Goal: Transaction & Acquisition: Obtain resource

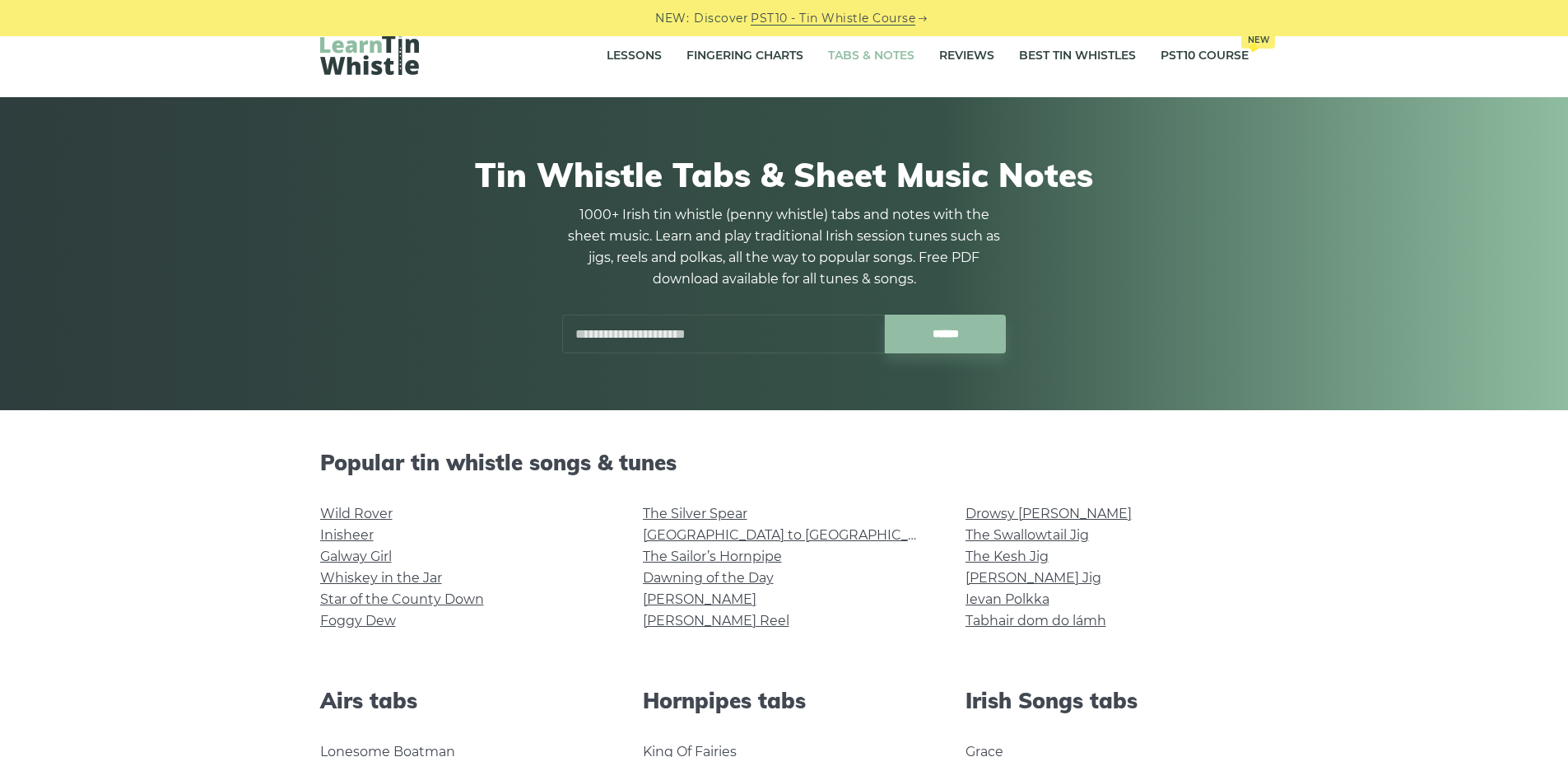
scroll to position [25, 0]
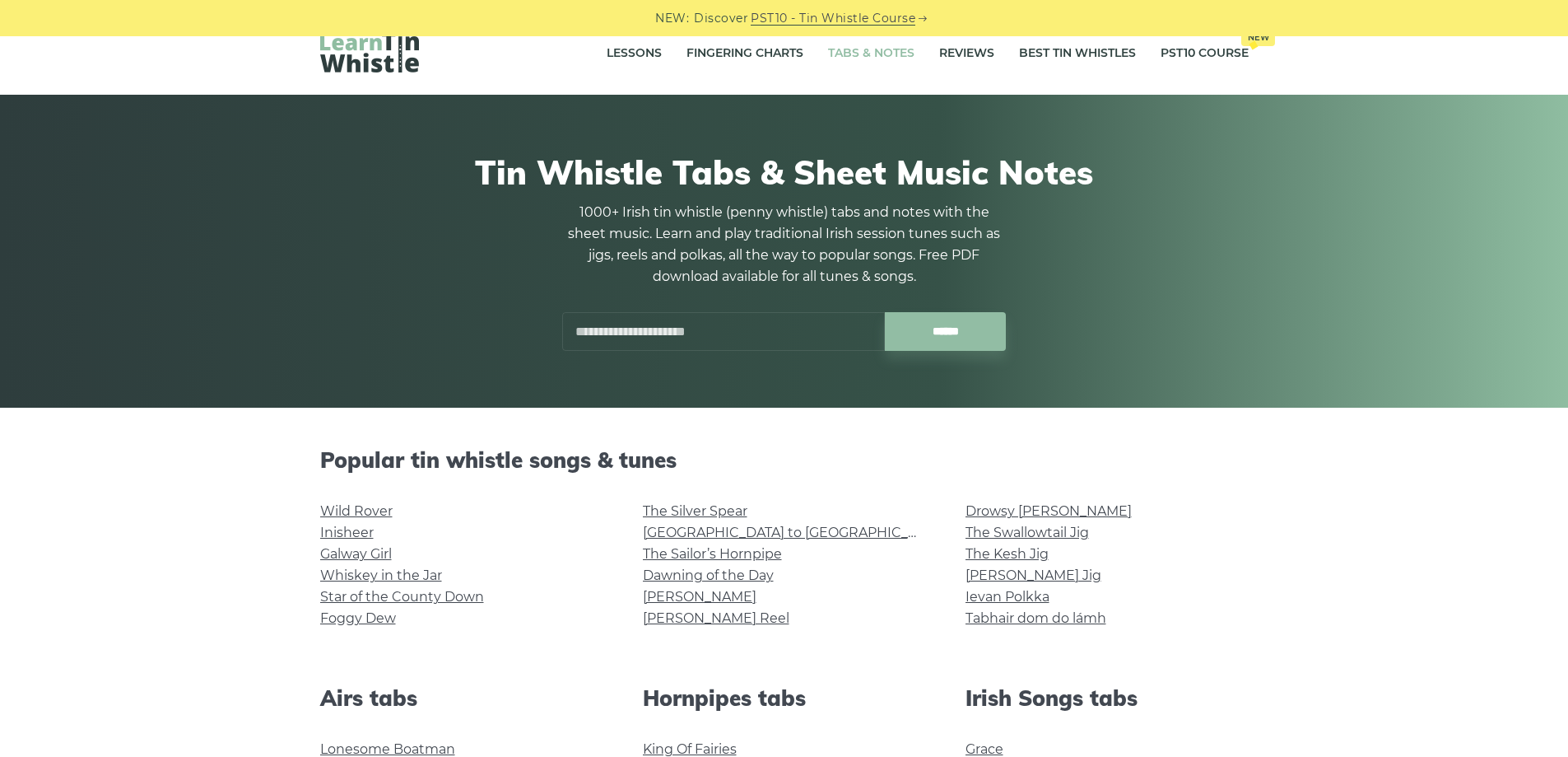
drag, startPoint x: 0, startPoint y: 0, endPoint x: 1579, endPoint y: 55, distance: 1580.0
click at [355, 613] on link "Foggy Dew" at bounding box center [358, 618] width 75 height 15
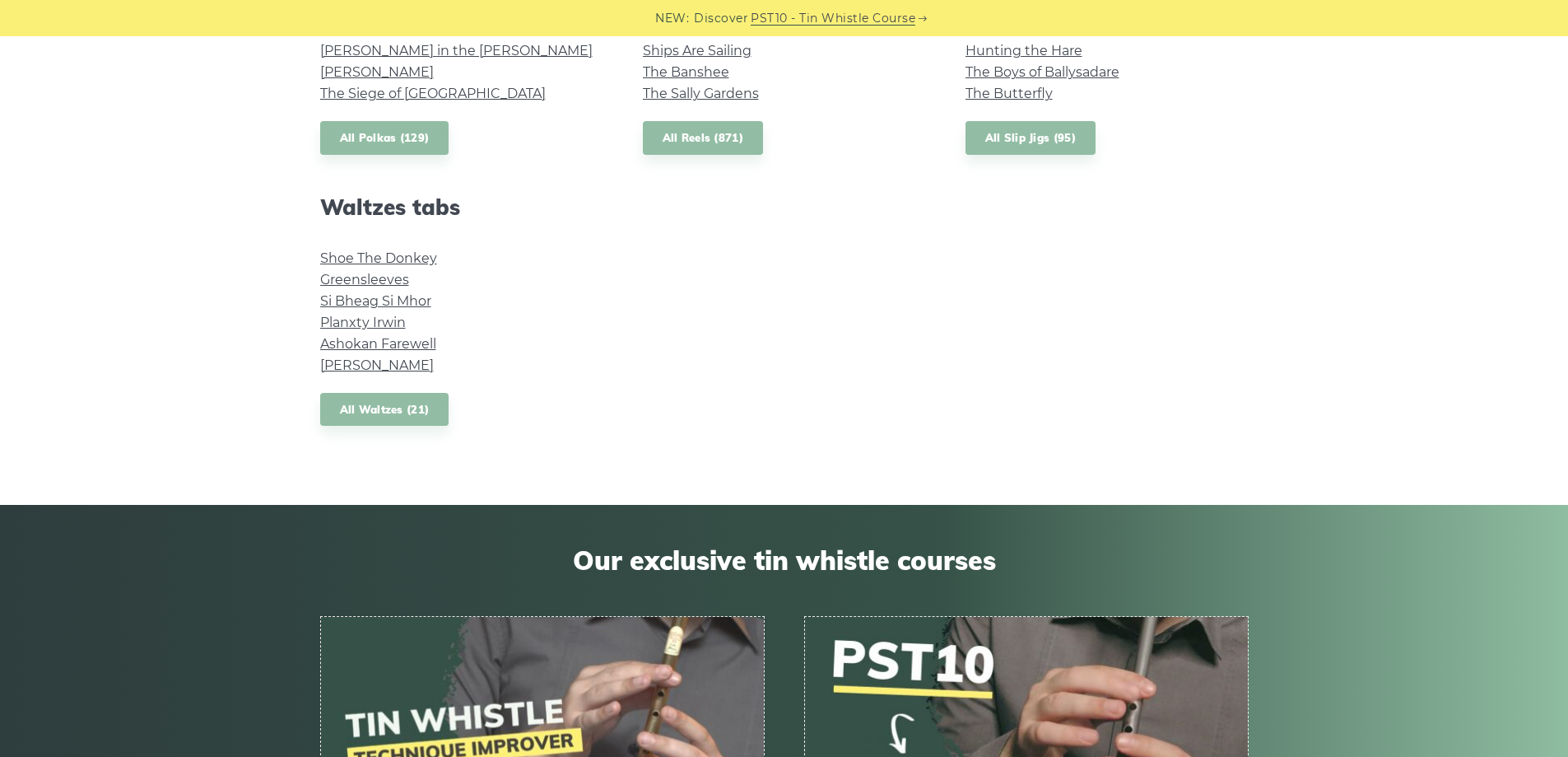
scroll to position [1365, 0]
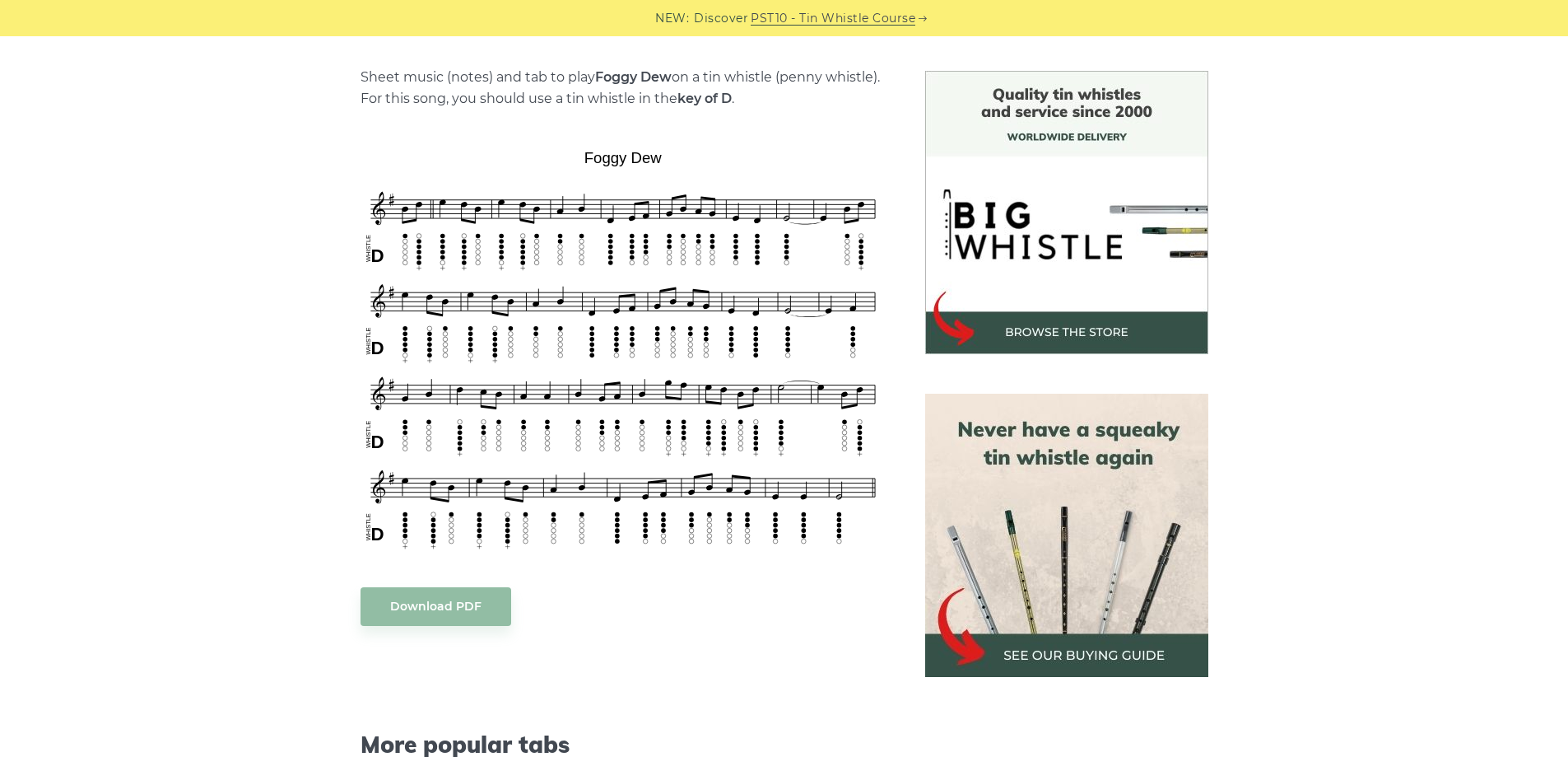
scroll to position [395, 0]
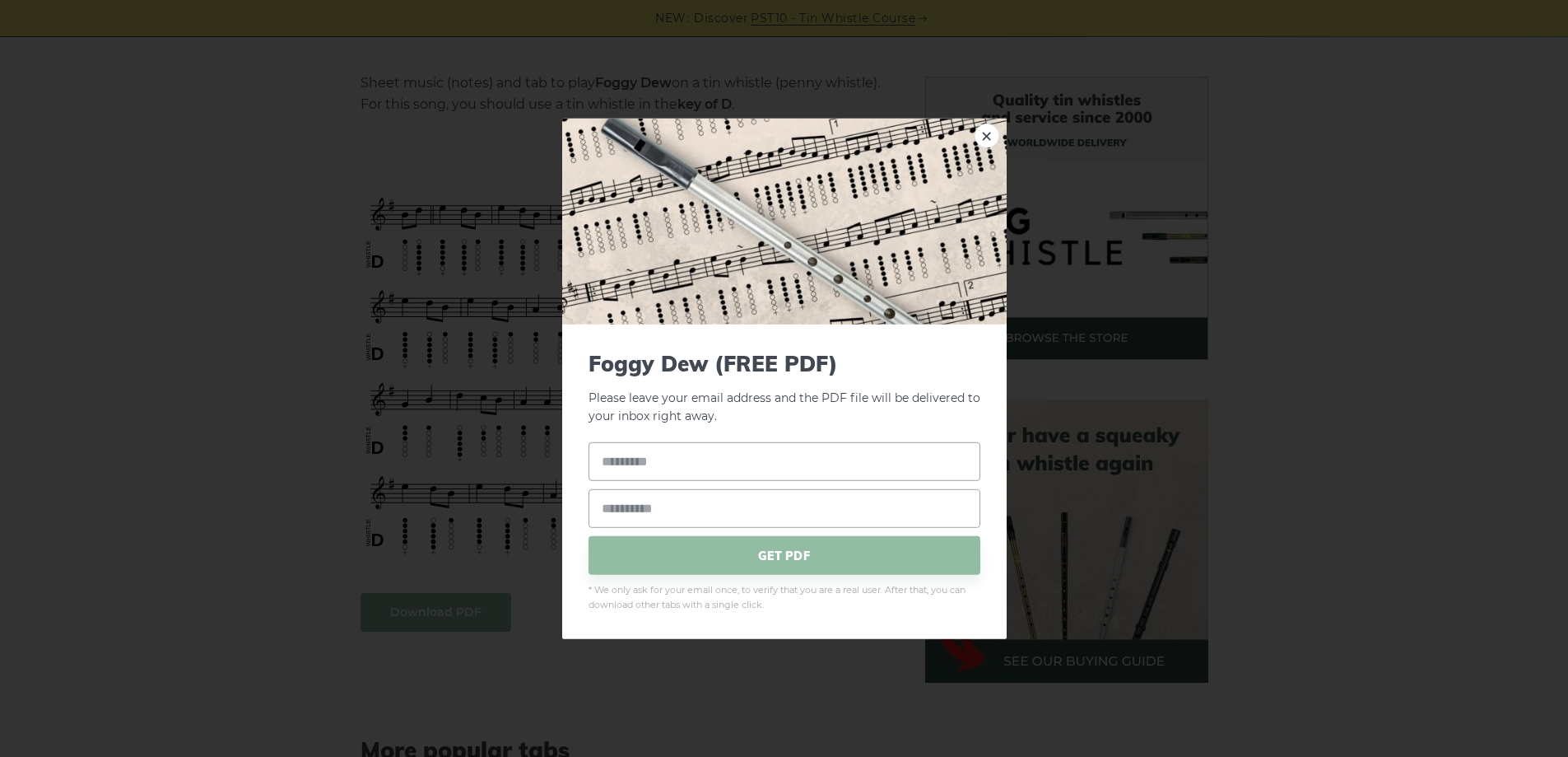
click at [261, 303] on div "× Foggy Dew (FREE PDF) Please leave your email address and the PDF file will be…" at bounding box center [784, 378] width 1568 height 757
click at [987, 137] on link "×" at bounding box center [987, 136] width 25 height 25
click at [991, 134] on link "×" at bounding box center [987, 136] width 25 height 25
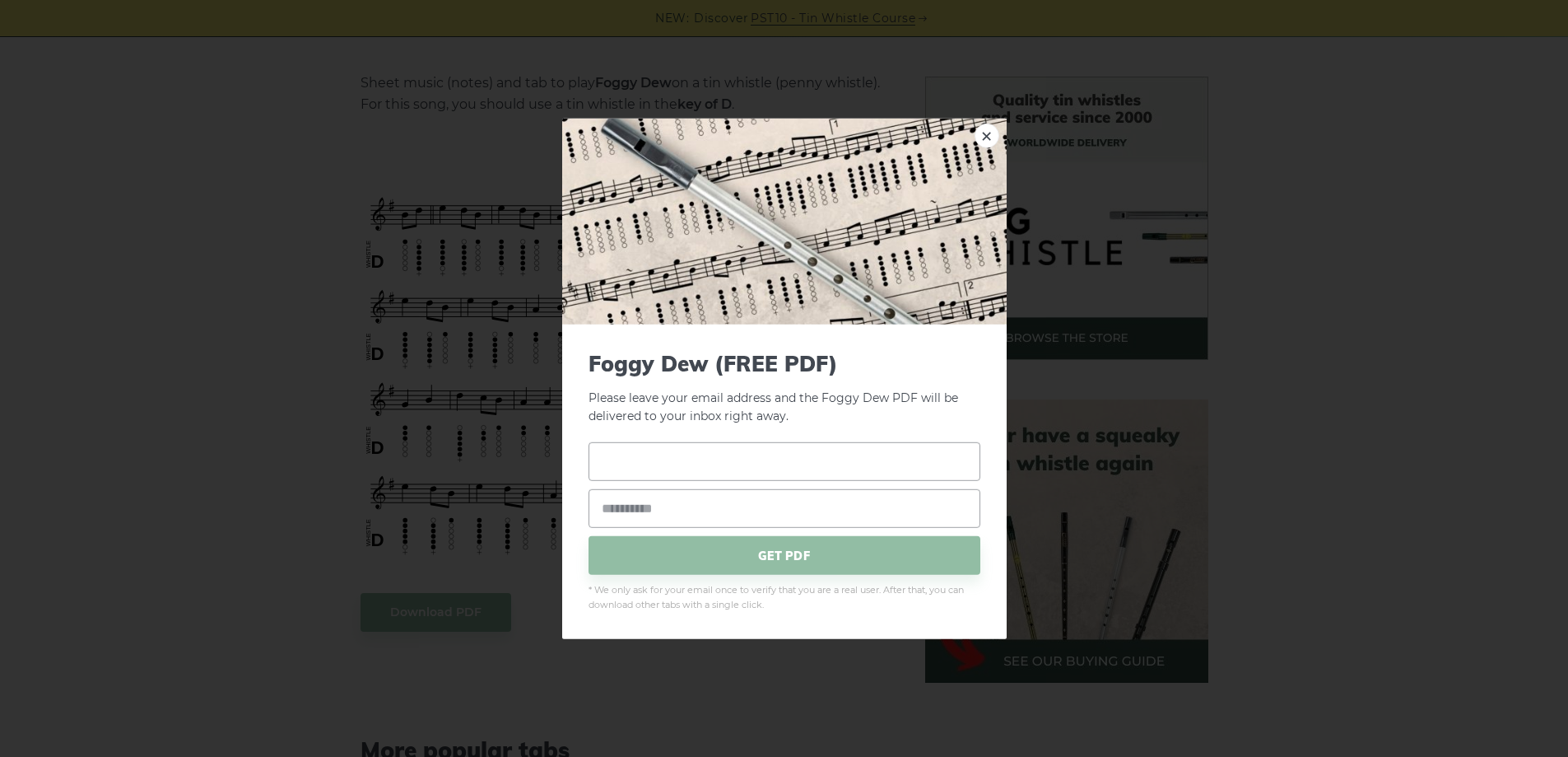
click at [608, 480] on input "text" at bounding box center [784, 461] width 392 height 39
type input "*****"
type input "**********"
click at [630, 552] on span "GET PDF" at bounding box center [784, 555] width 392 height 39
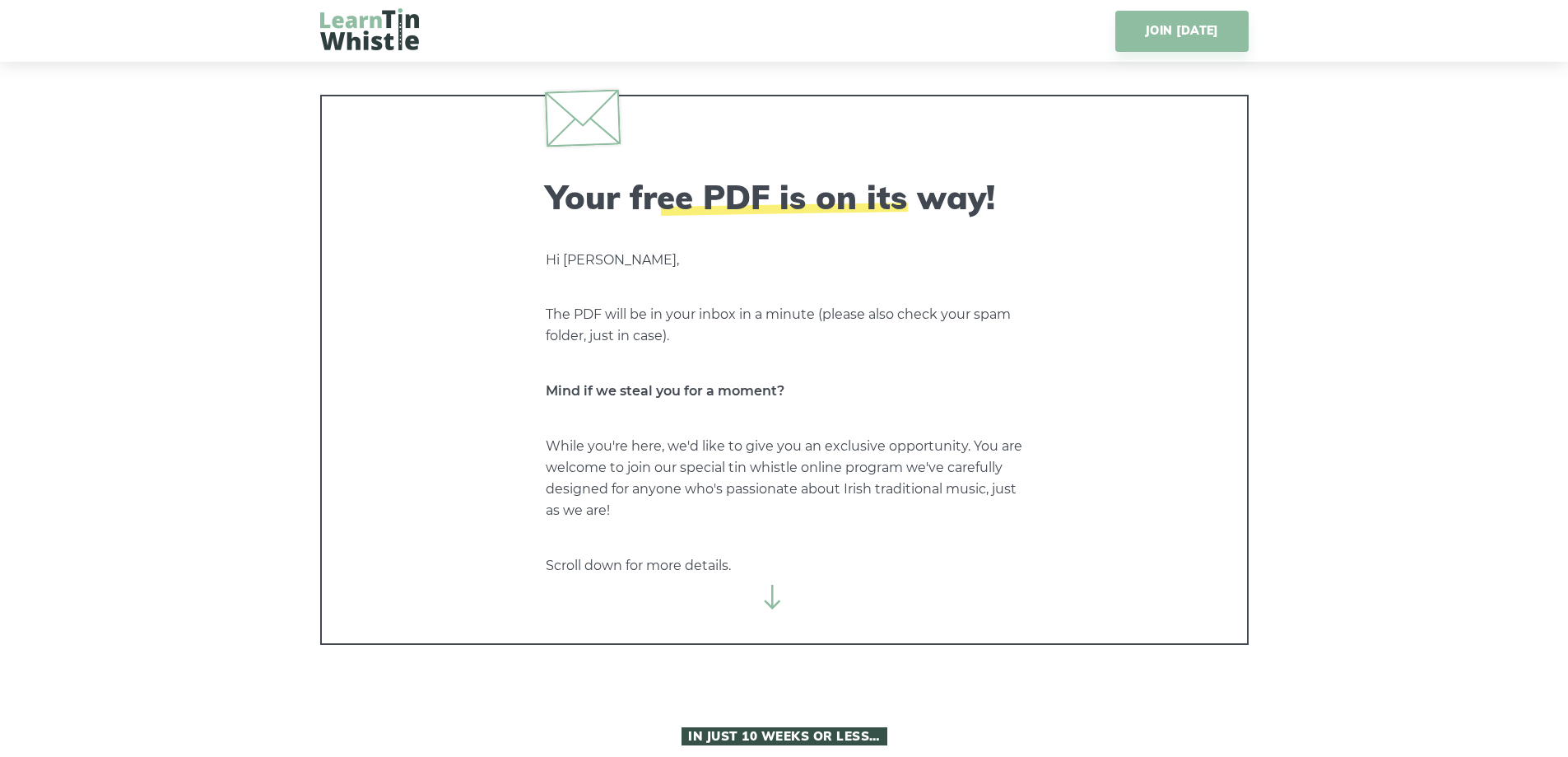
click at [937, 315] on p "The PDF will be in your inbox in a minute (please also check your spam folder, …" at bounding box center [784, 325] width 477 height 43
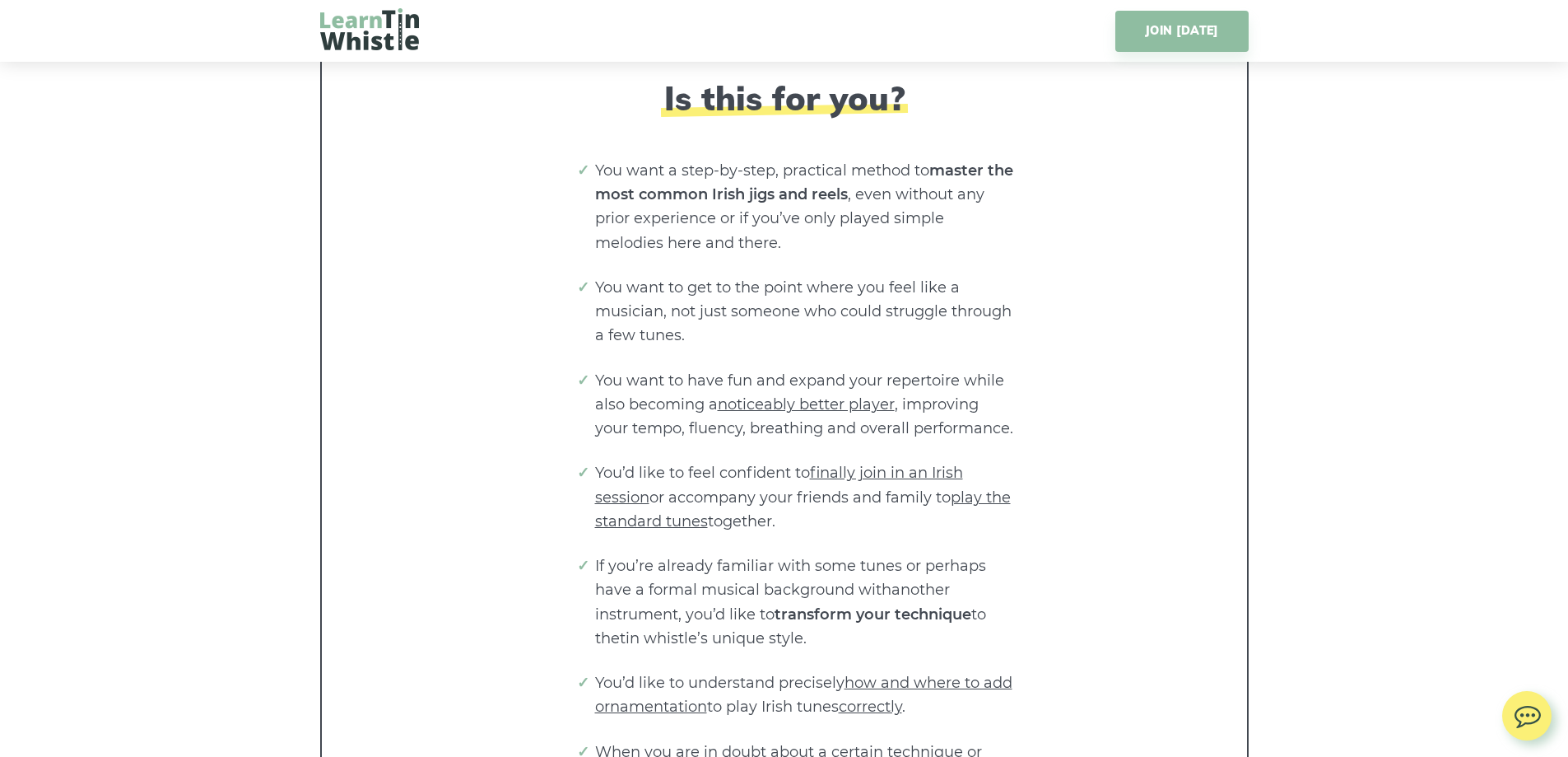
scroll to position [3771, 0]
